Goal: Find specific page/section: Find specific page/section

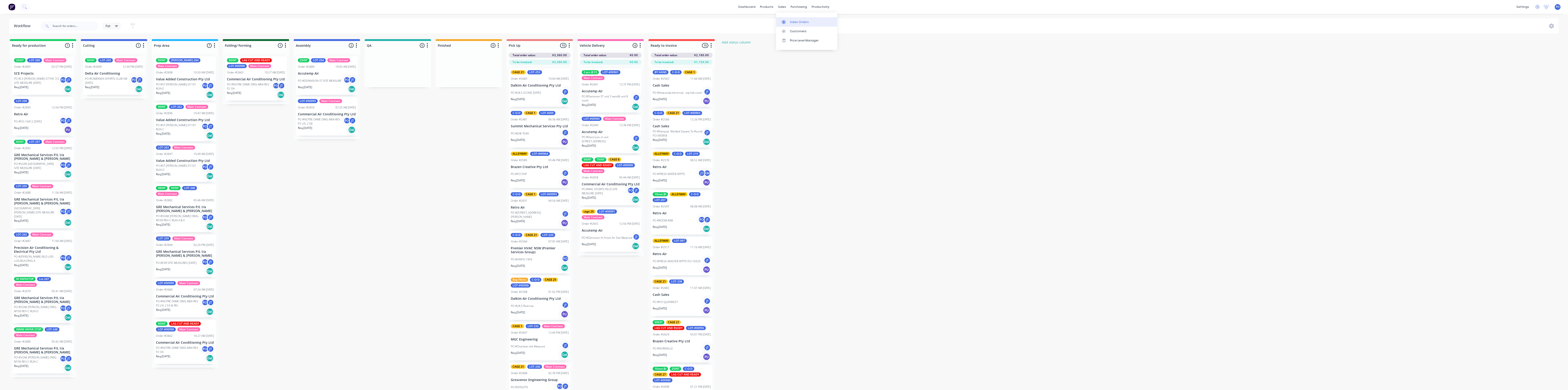
click at [791, 21] on div "Sales Orders" at bounding box center [799, 22] width 19 height 4
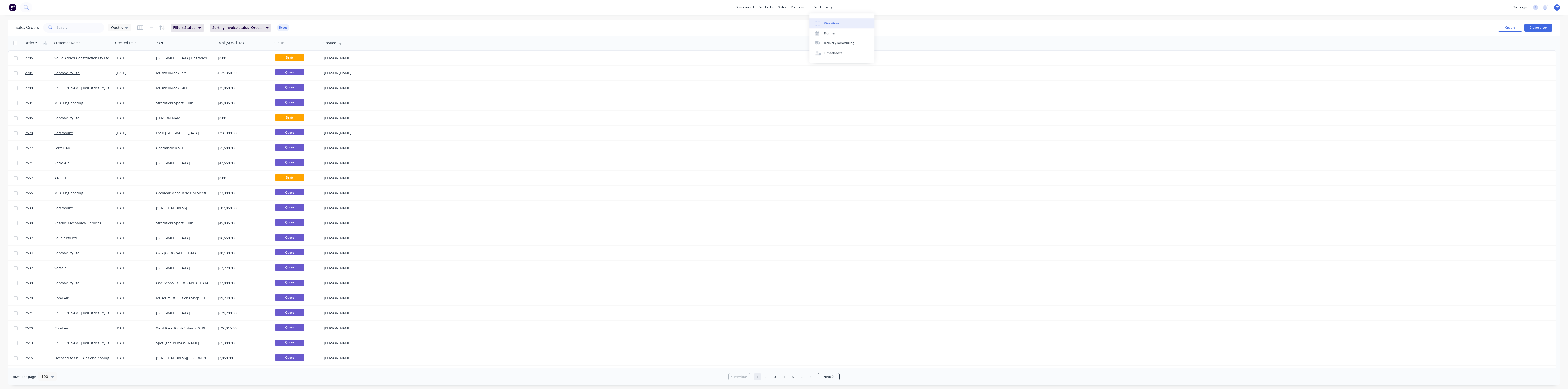
click at [825, 22] on div "Workflow" at bounding box center [831, 23] width 15 height 5
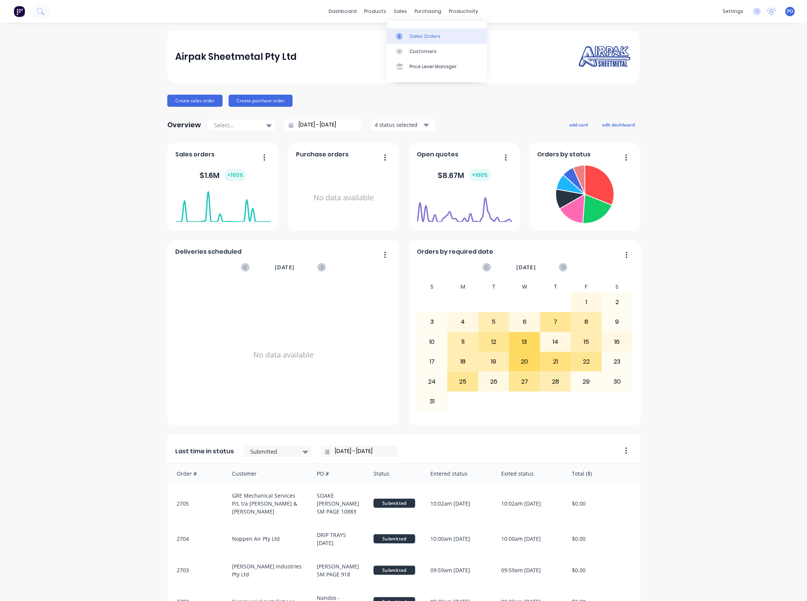
click at [410, 37] on div "Sales Orders" at bounding box center [425, 36] width 31 height 7
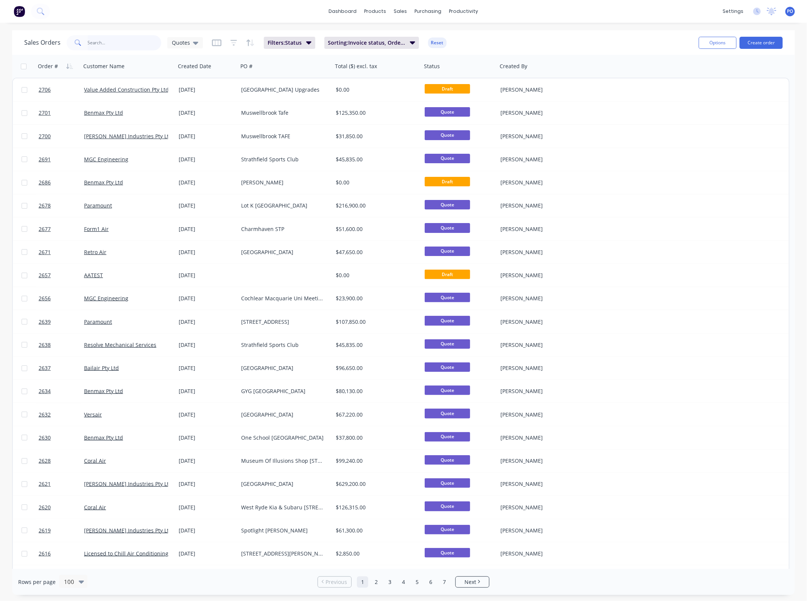
click at [118, 47] on input "text" at bounding box center [125, 42] width 74 height 15
click at [120, 44] on input "text" at bounding box center [125, 42] width 74 height 15
type input "lambton"
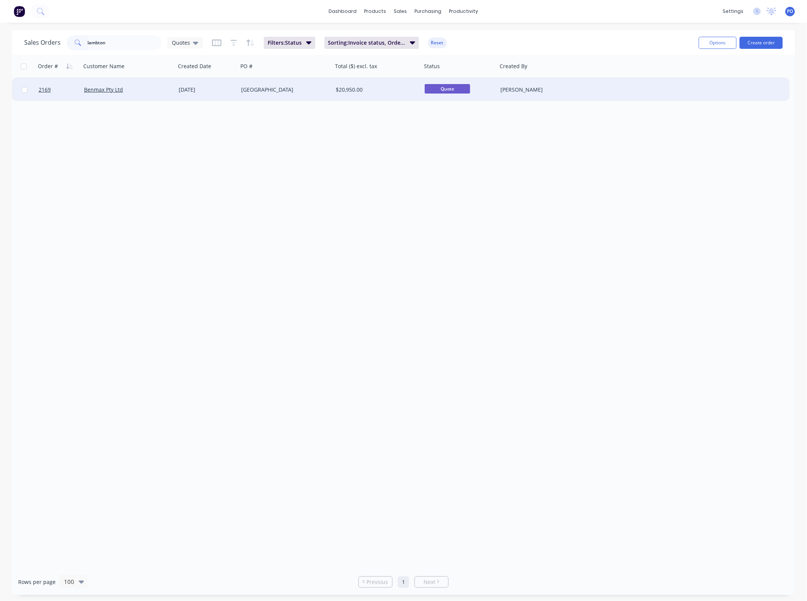
click at [233, 93] on div "13 Jun 2025" at bounding box center [207, 90] width 56 height 8
